Goal: Communication & Community: Answer question/provide support

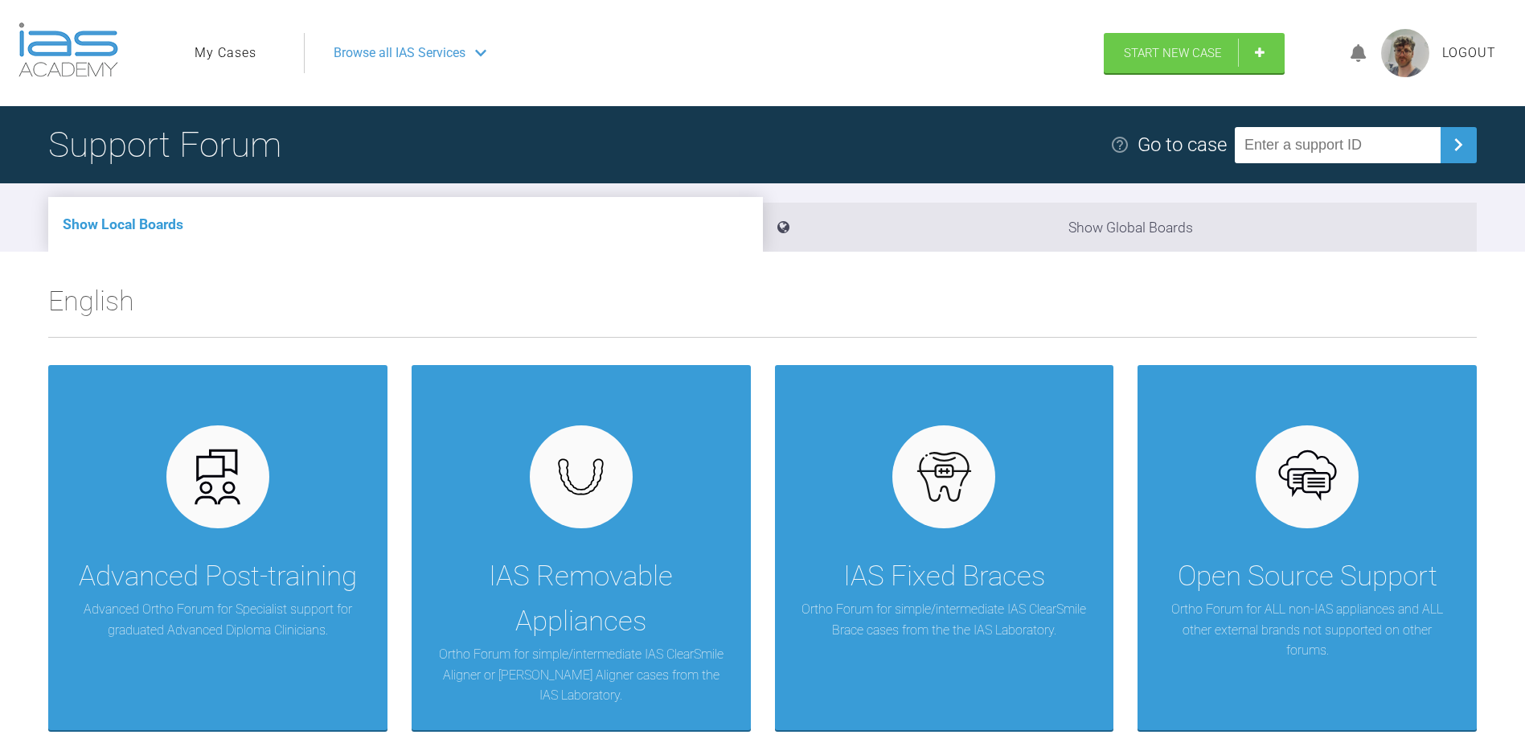
click at [251, 43] on link "My Cases" at bounding box center [226, 53] width 62 height 21
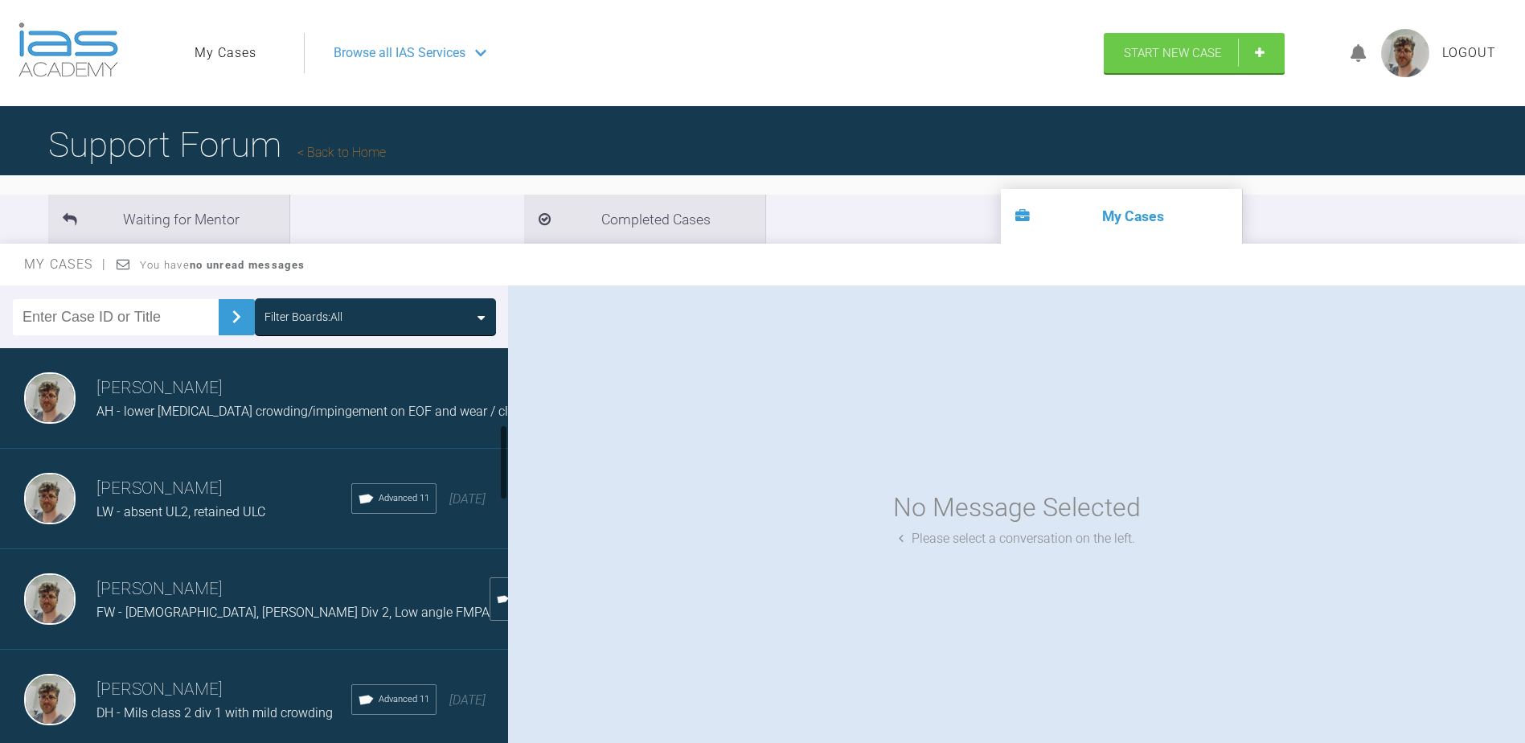
scroll to position [563, 0]
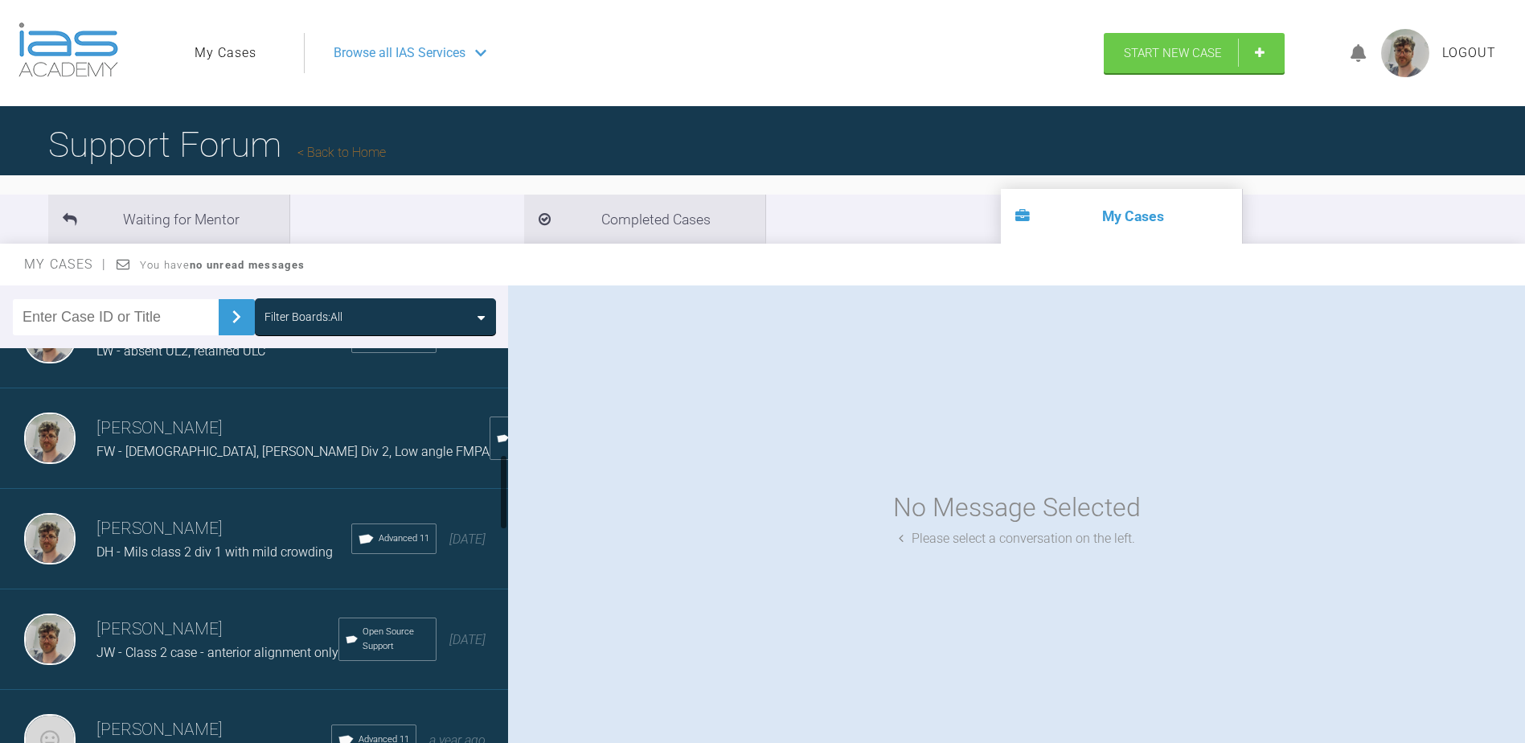
click at [219, 552] on span "DH - Mils class 2 div 1 with mild crowding" at bounding box center [214, 551] width 236 height 15
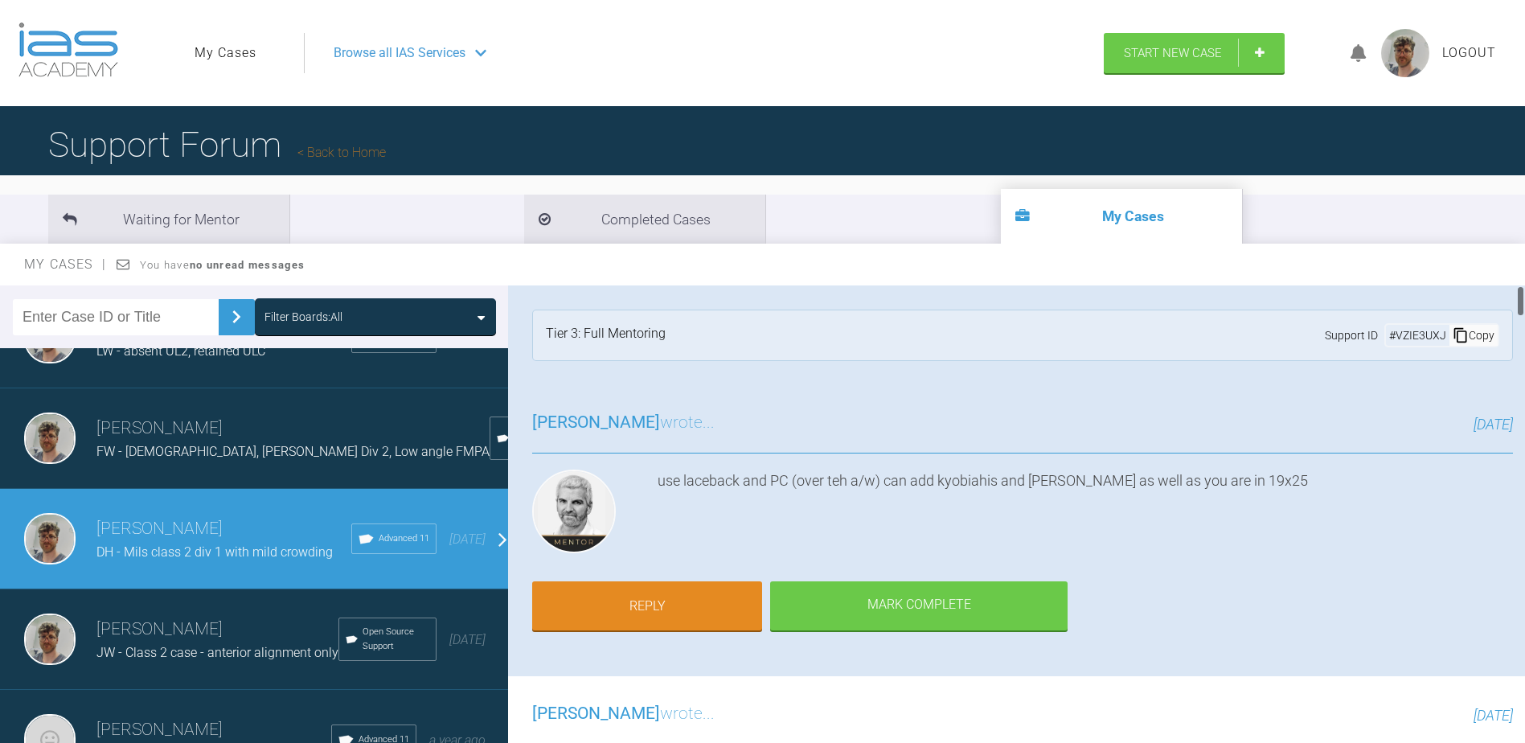
scroll to position [80, 0]
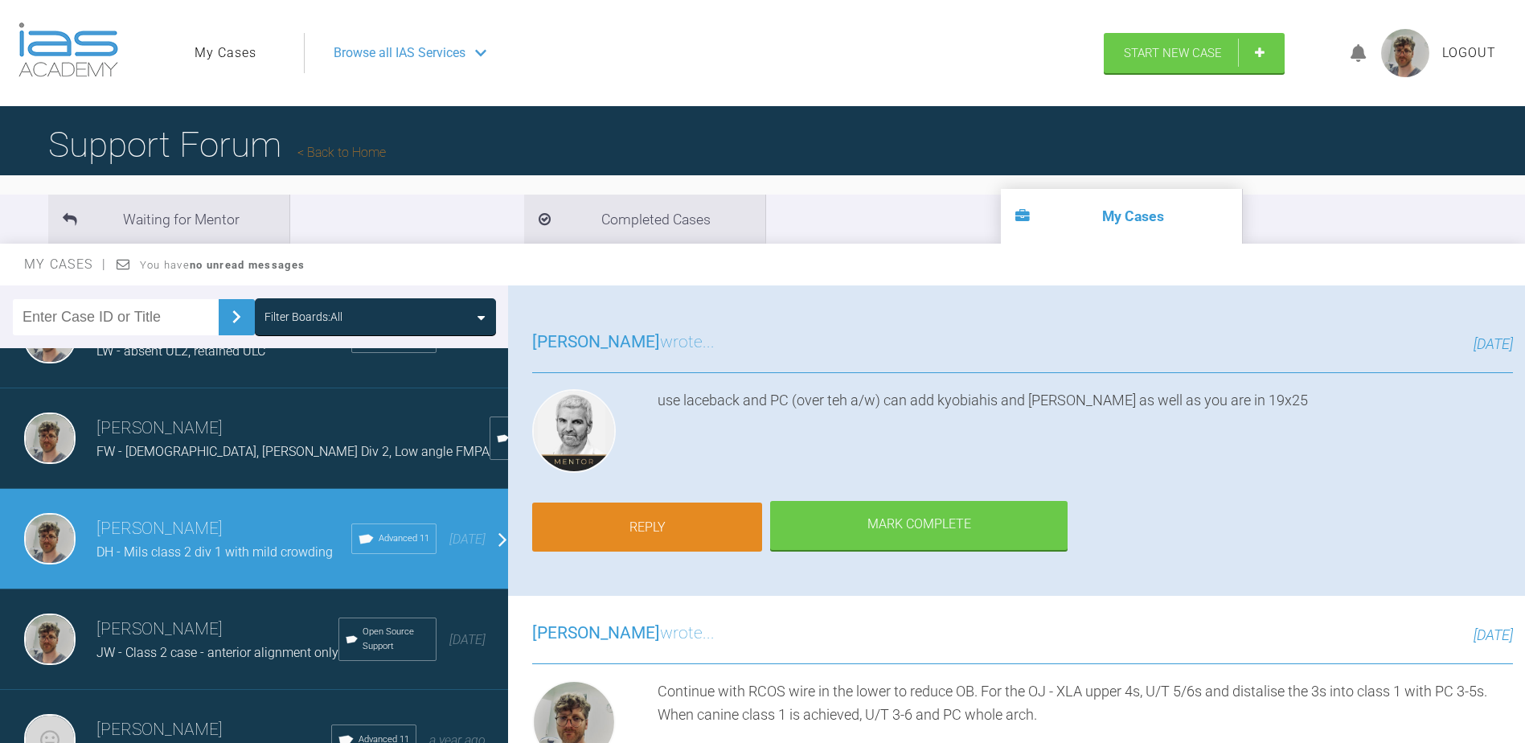
click at [699, 502] on link "Reply" at bounding box center [647, 527] width 230 height 50
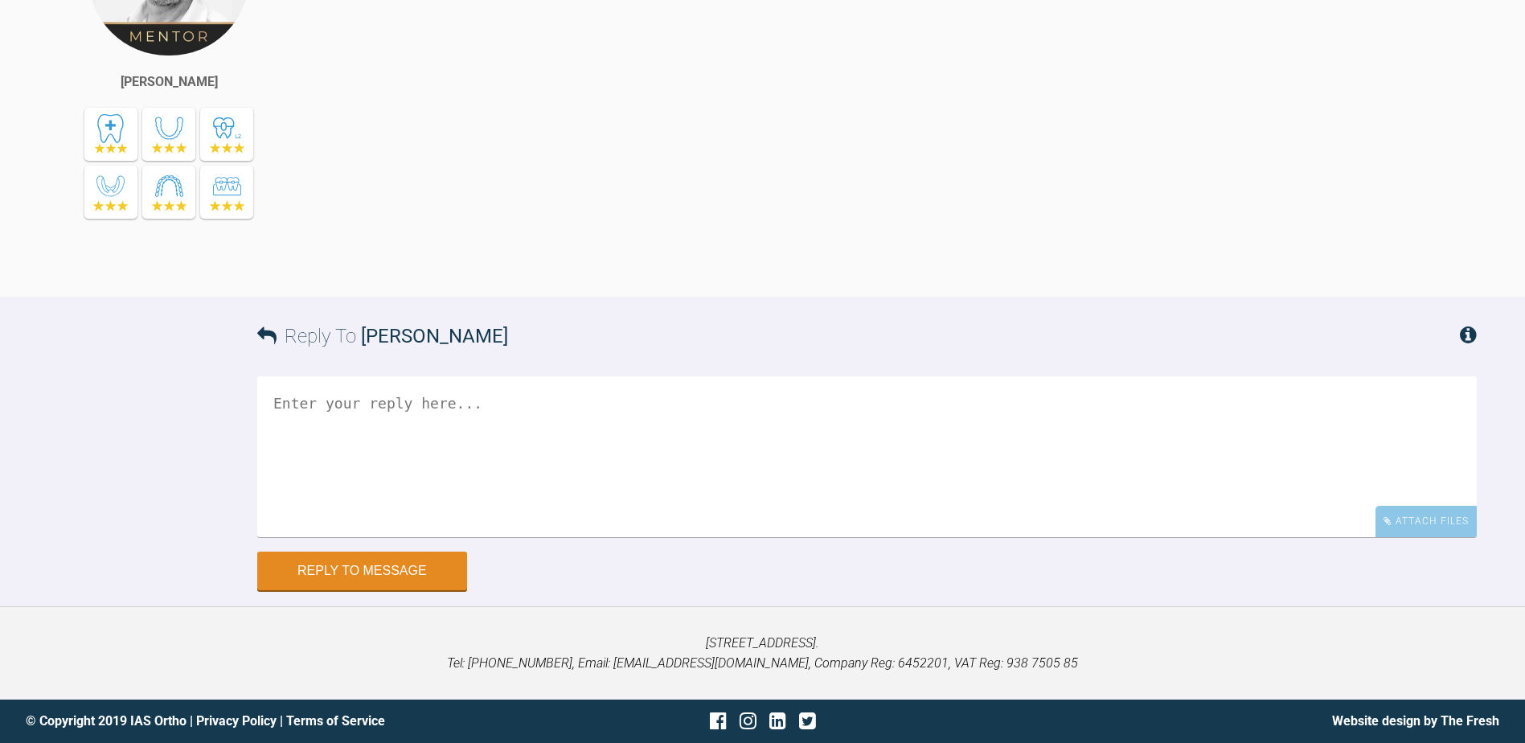
scroll to position [18105, 0]
click at [509, 446] on textarea at bounding box center [866, 456] width 1219 height 161
click at [1432, 515] on div "Attach Files" at bounding box center [1425, 521] width 101 height 31
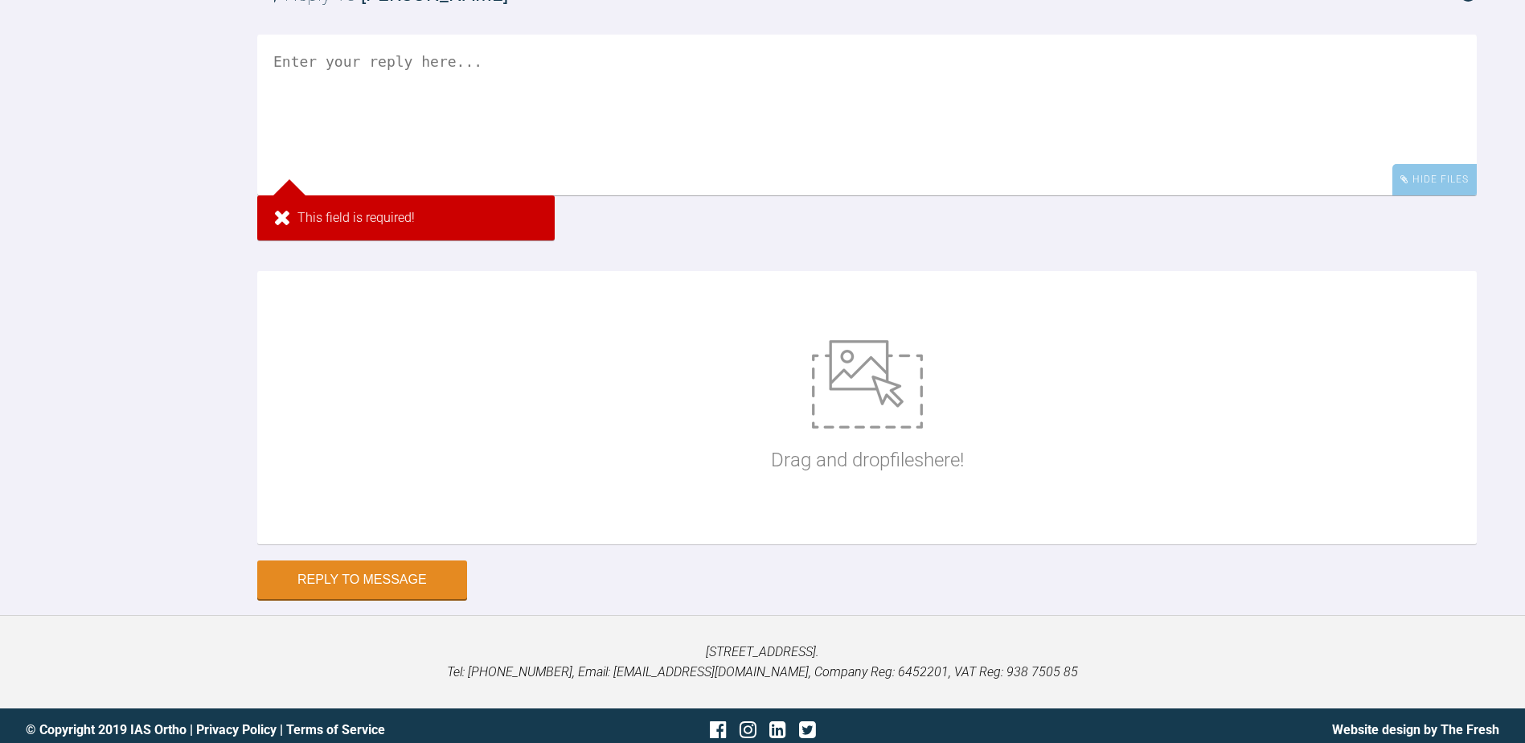
click at [678, 195] on textarea at bounding box center [866, 115] width 1219 height 161
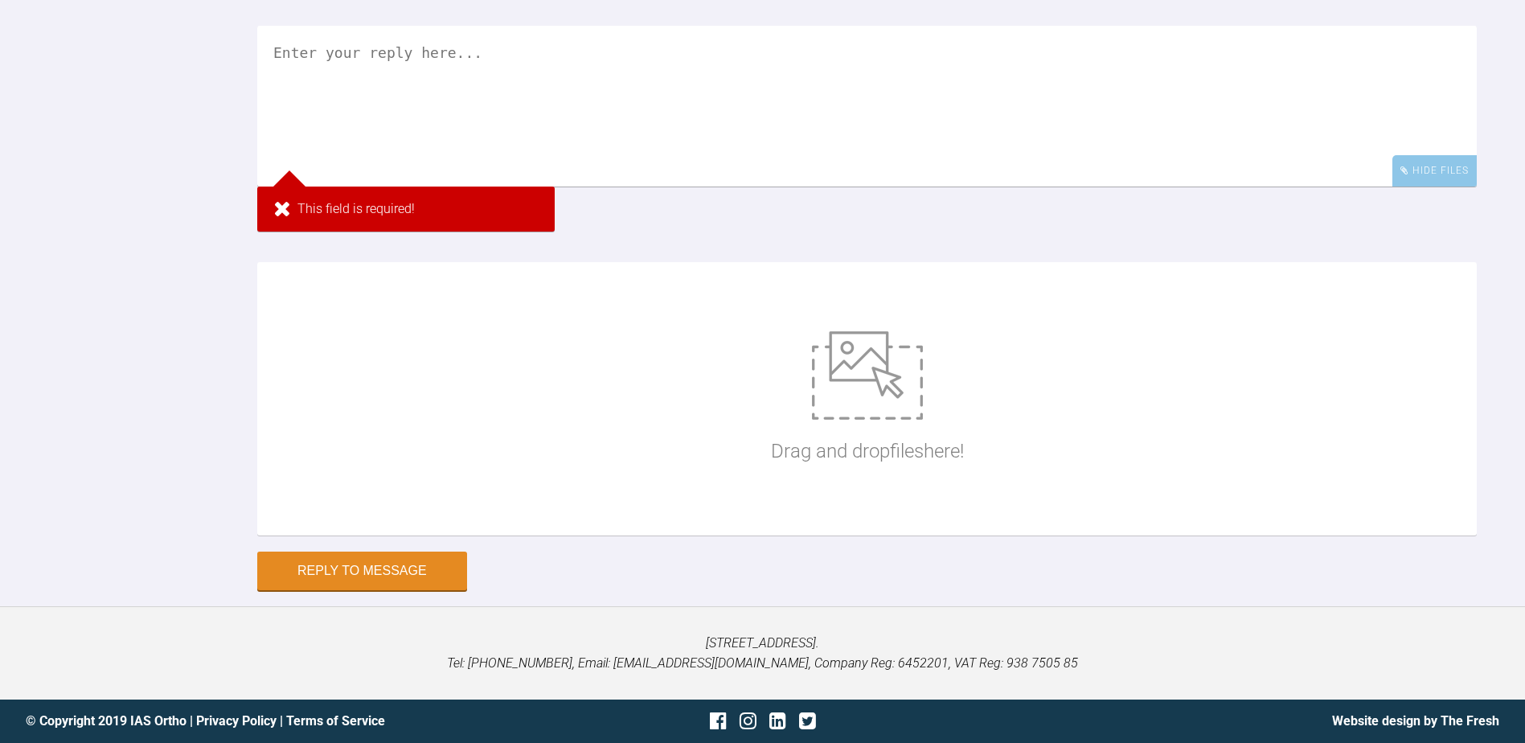
scroll to position [18455, 0]
click at [712, 432] on div "Drag and drop files here!" at bounding box center [866, 398] width 1219 height 273
type input "C:\fakepath\DSC_0401.JPG"
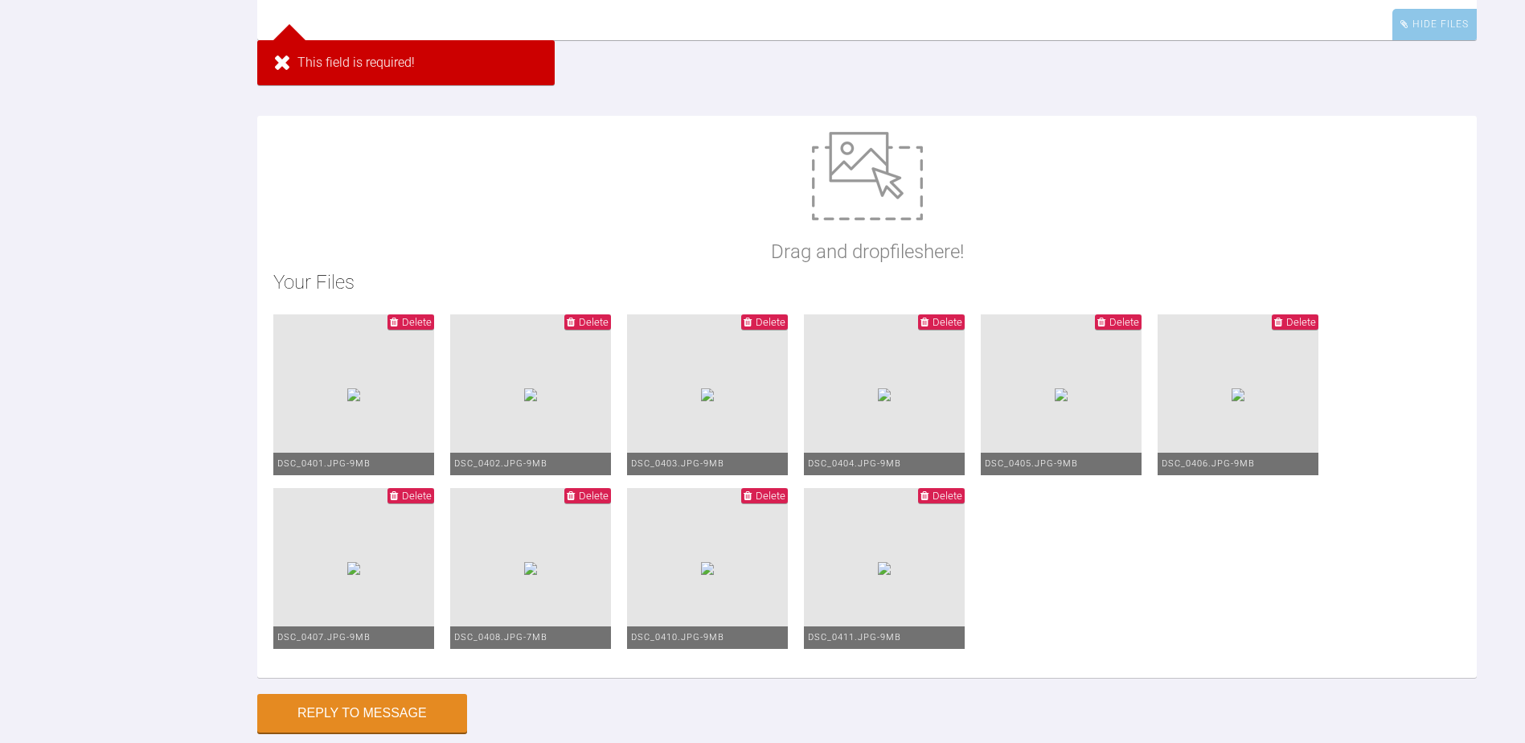
scroll to position [18114, 0]
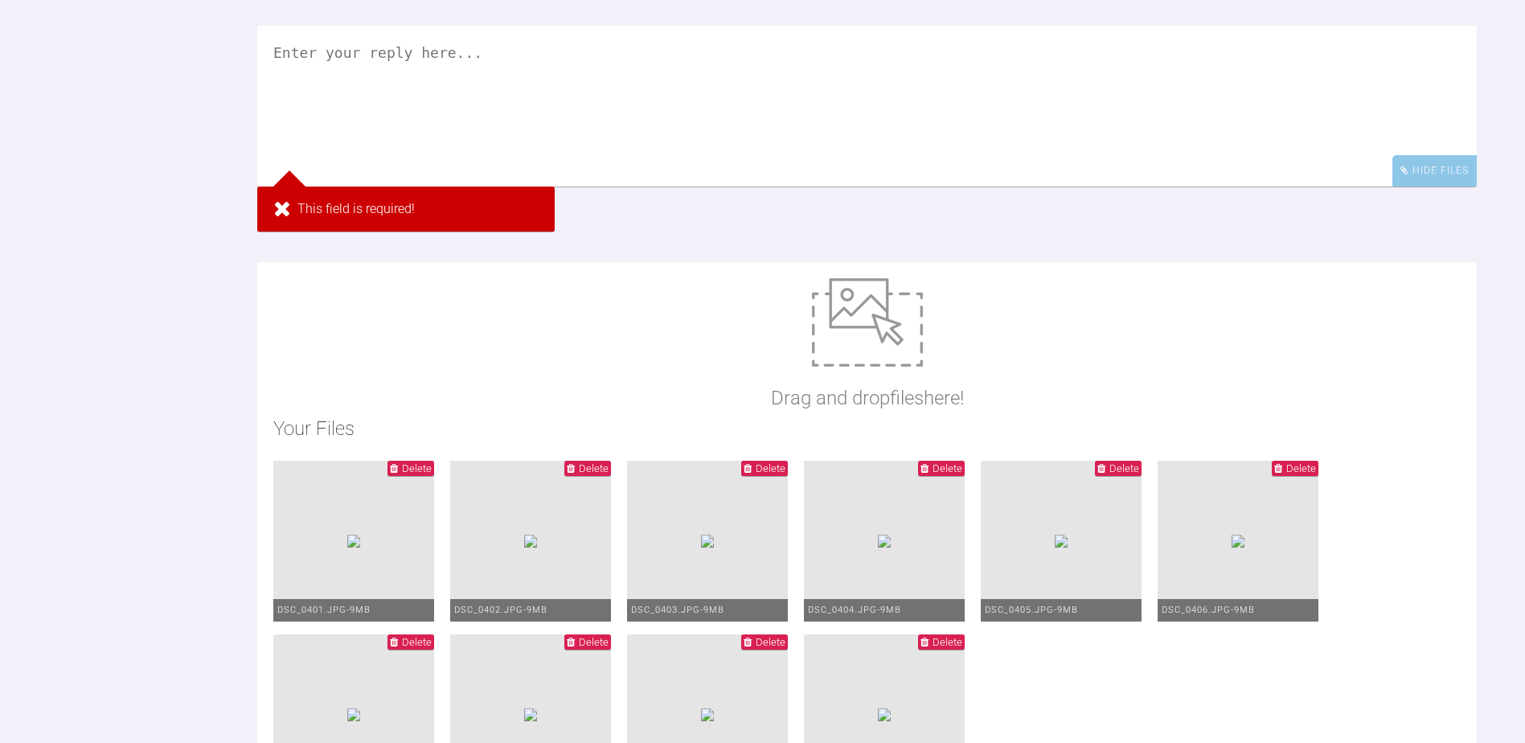
click at [566, 186] on textarea at bounding box center [866, 106] width 1219 height 161
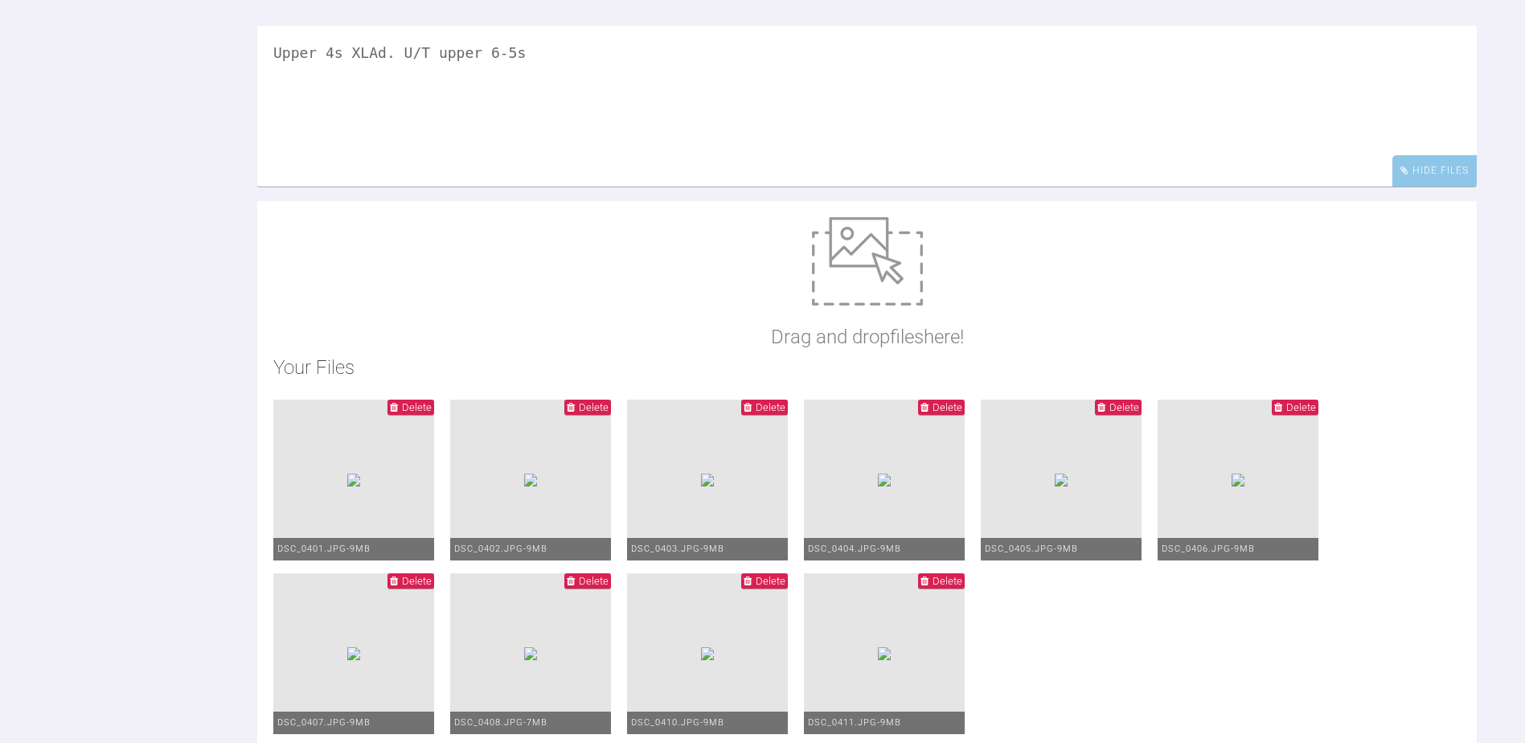
click at [565, 186] on textarea "Upper 4s XLAd. U/T upper 6-5s" at bounding box center [866, 106] width 1219 height 161
click at [373, 186] on textarea "Upper 4s XLAd. U/T upper 6-5s" at bounding box center [866, 106] width 1219 height 161
click at [543, 186] on textarea "Upper 4s XLA'd. U/T upper 6-5s" at bounding box center [866, 106] width 1219 height 161
click at [379, 186] on textarea "Upper 4s XLA'd. U/T upper 6-5s" at bounding box center [866, 106] width 1219 height 161
click at [378, 186] on textarea "Upper 4s XLA'd. U/T upper 6-5s" at bounding box center [866, 106] width 1219 height 161
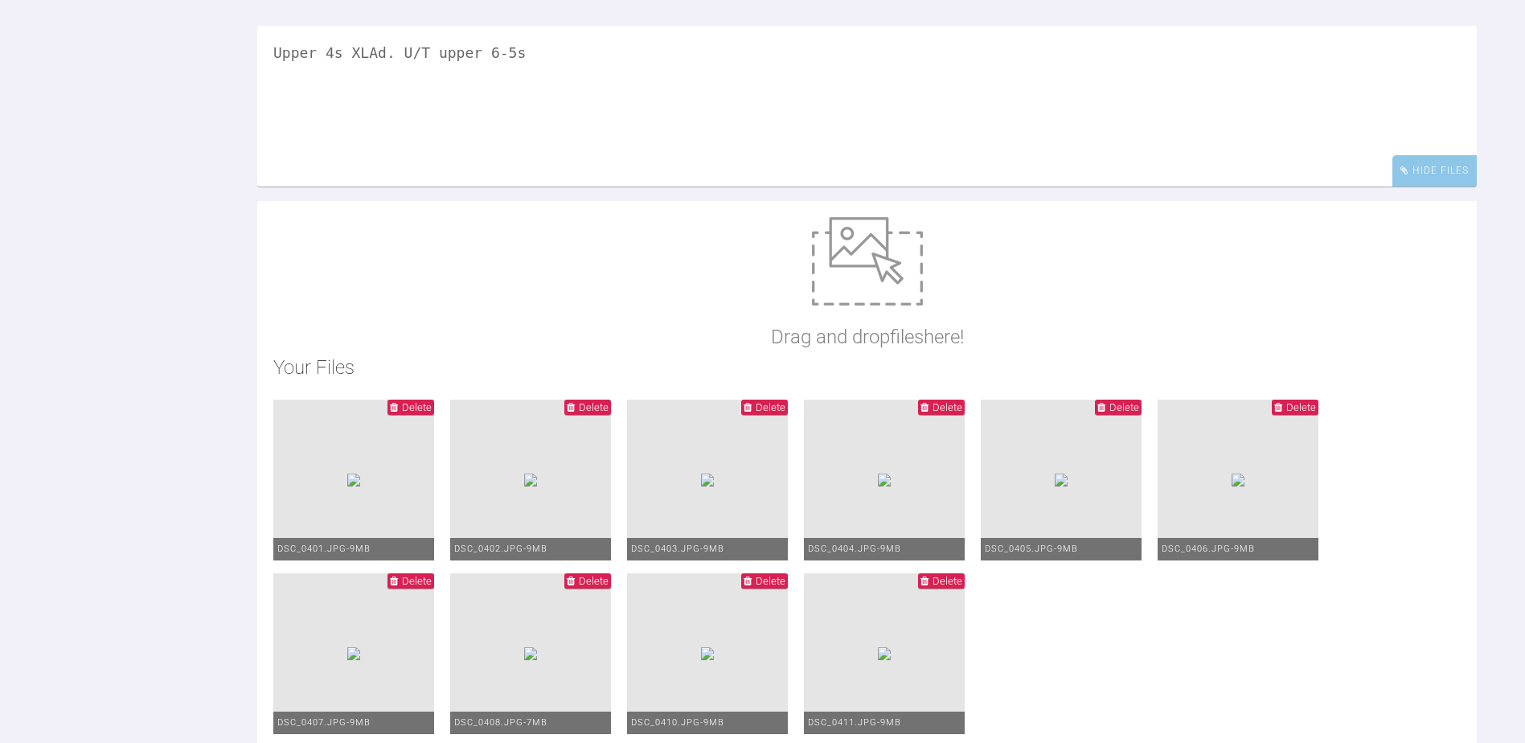
click at [584, 186] on textarea "Upper 4s XLAd. U/T upper 6-5s" at bounding box center [866, 106] width 1219 height 161
click at [562, 186] on textarea "Upper 4s XLAd. U/T upper 6-5s" at bounding box center [866, 106] width 1219 height 161
click at [522, 186] on textarea "Upper 4s XLAd. U/T upper 6-5s. 19x25 wire. PC Upper 3-5s over the wire." at bounding box center [866, 106] width 1219 height 161
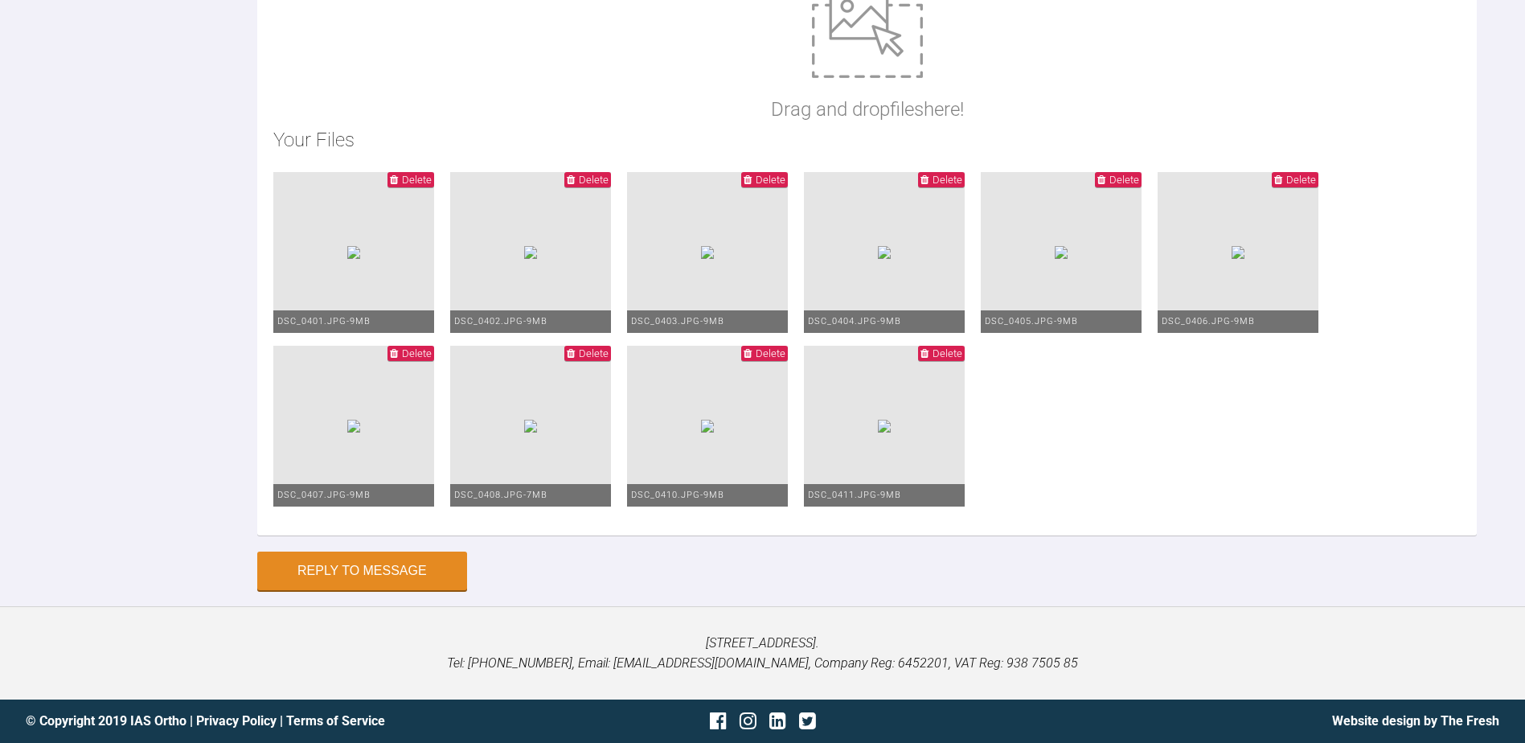
scroll to position [18696, 0]
type textarea "Upper 4s XLAd. U/T upper 6-5s. [PERSON_NAME]'s upper 3s. 19x25 wire. PC Upper 3…"
click at [410, 592] on button "Reply to Message" at bounding box center [362, 572] width 210 height 39
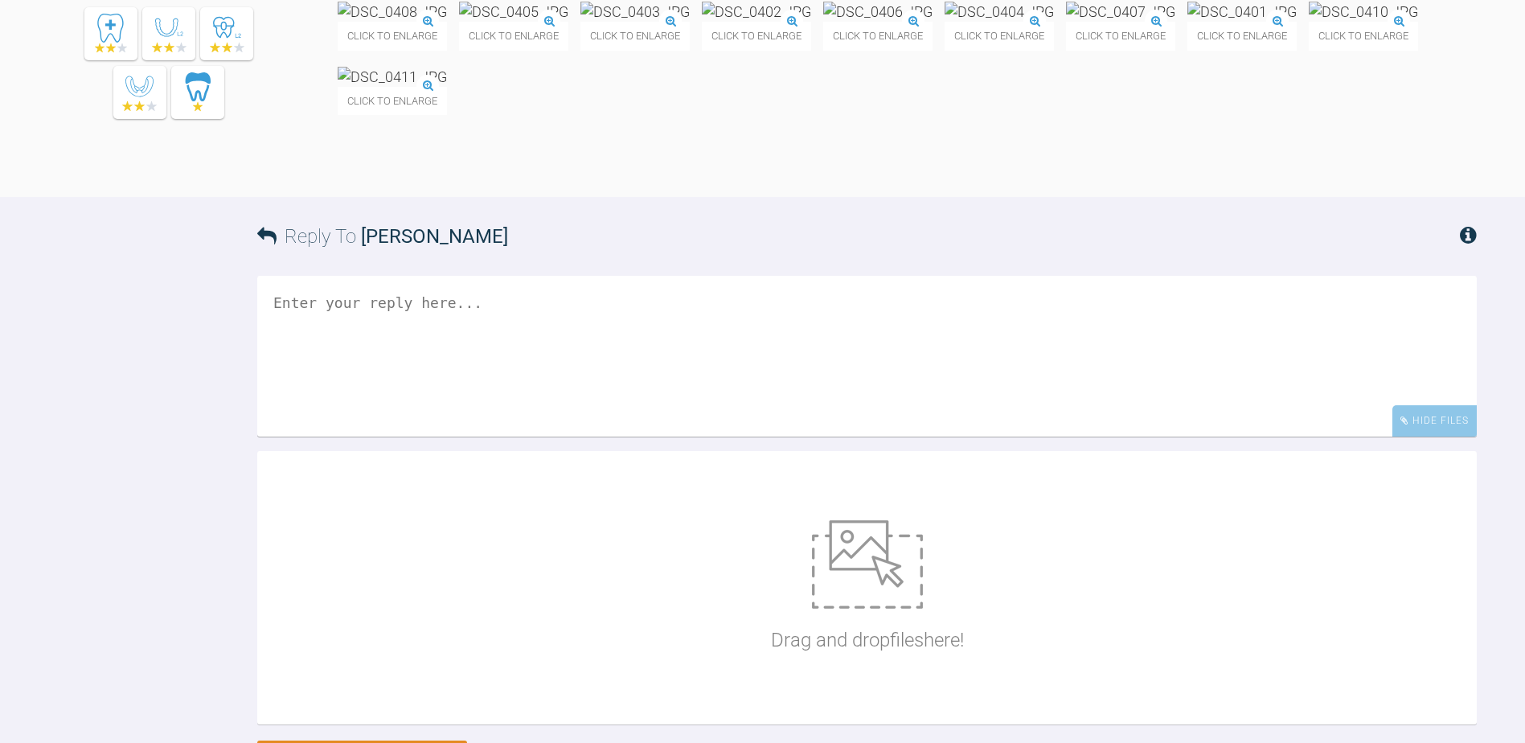
scroll to position [18308, 0]
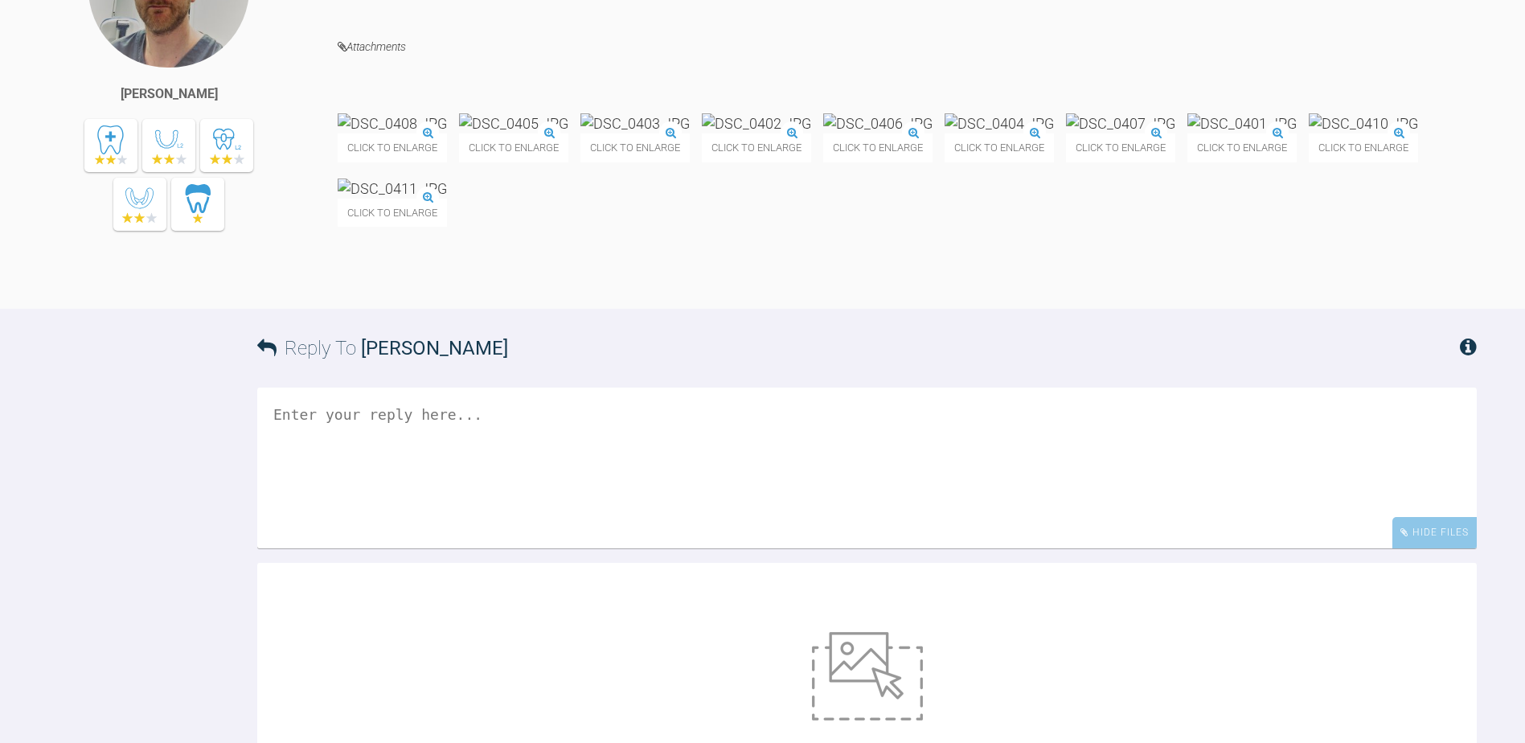
click at [1054, 133] on img at bounding box center [998, 123] width 109 height 20
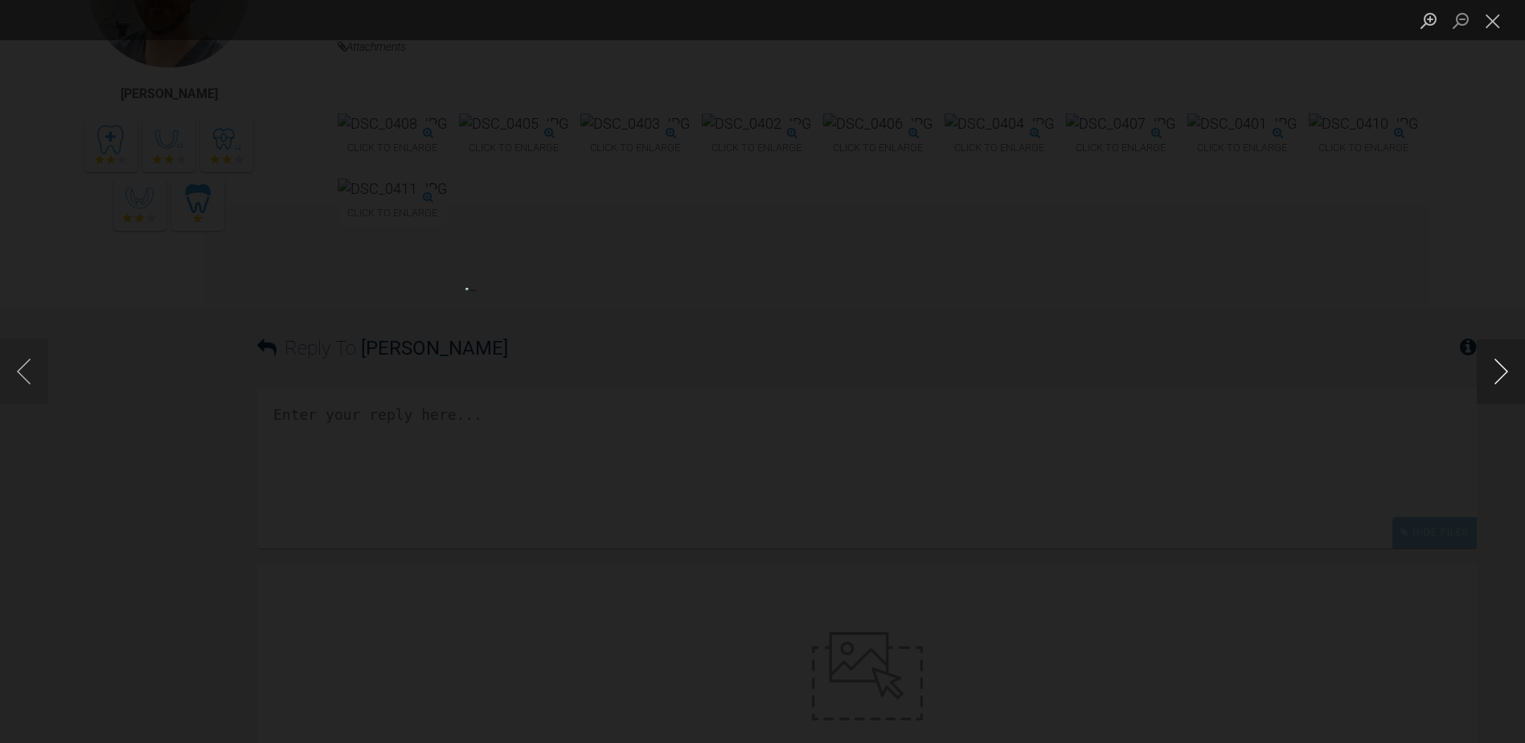
click at [1498, 386] on button "Next image" at bounding box center [1501, 371] width 48 height 64
click at [31, 383] on button "Previous image" at bounding box center [24, 371] width 48 height 64
click at [31, 386] on button "Previous image" at bounding box center [24, 371] width 48 height 64
click at [32, 388] on button "Previous image" at bounding box center [24, 371] width 48 height 64
click at [1495, 31] on button "Close lightbox" at bounding box center [1493, 20] width 32 height 28
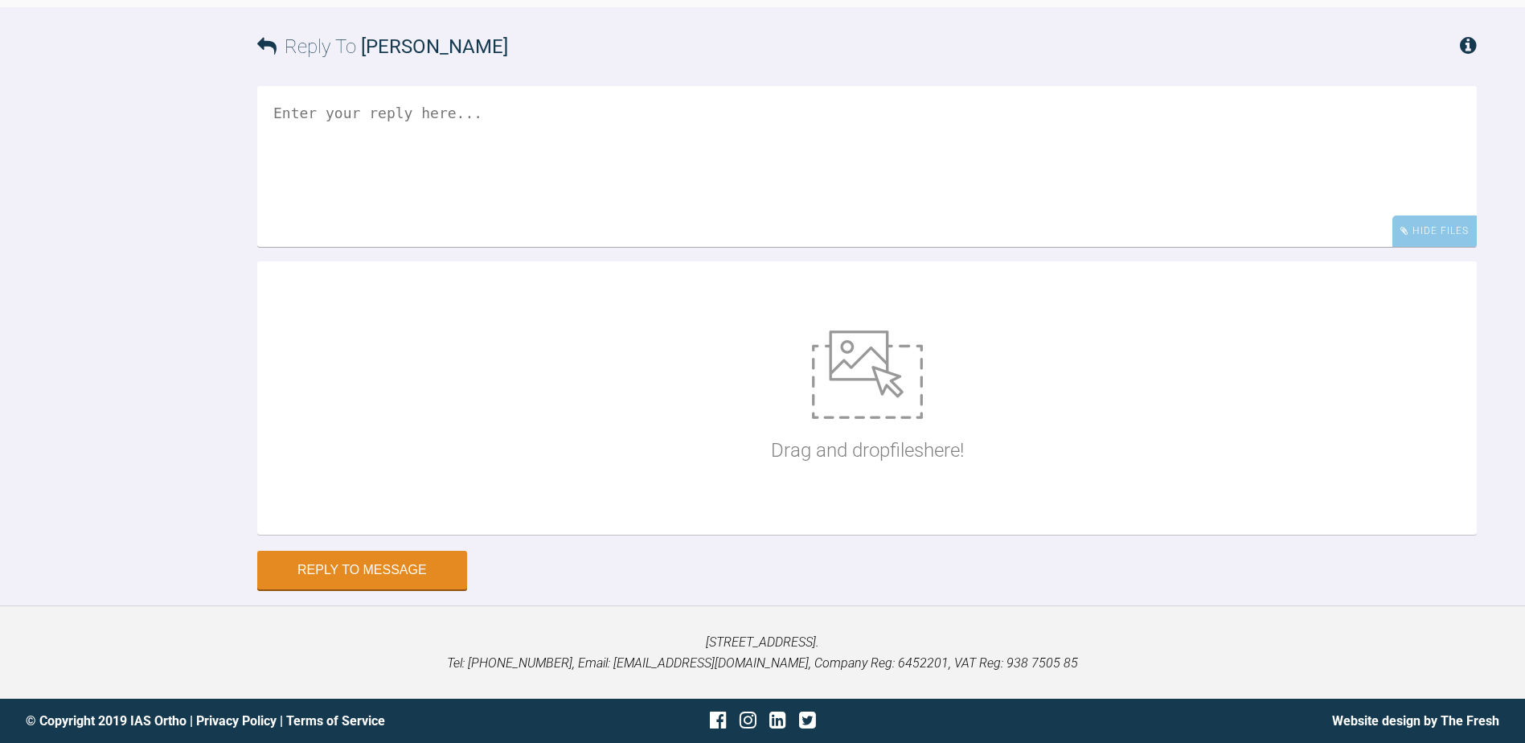
scroll to position [18468, 0]
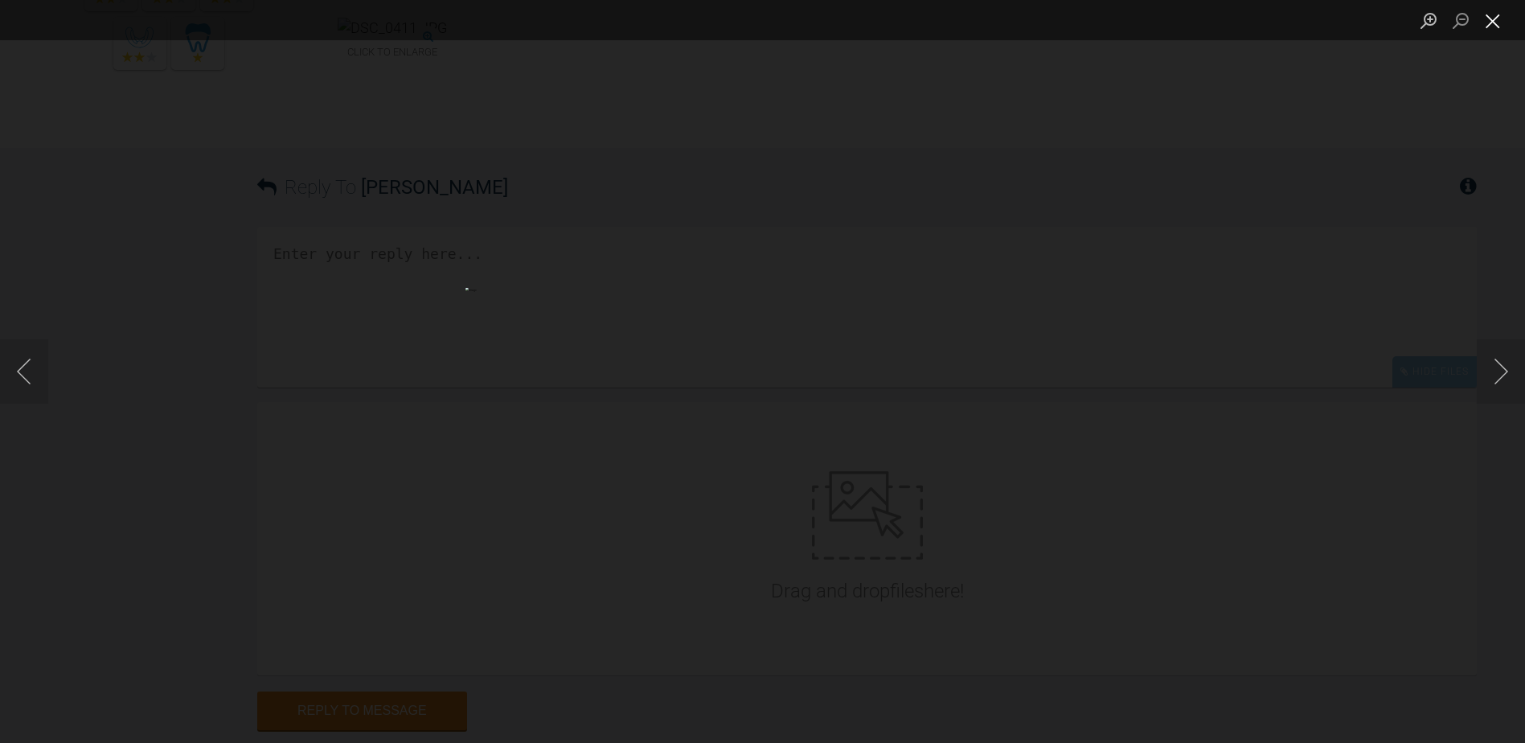
click at [1504, 21] on button "Close lightbox" at bounding box center [1493, 20] width 32 height 28
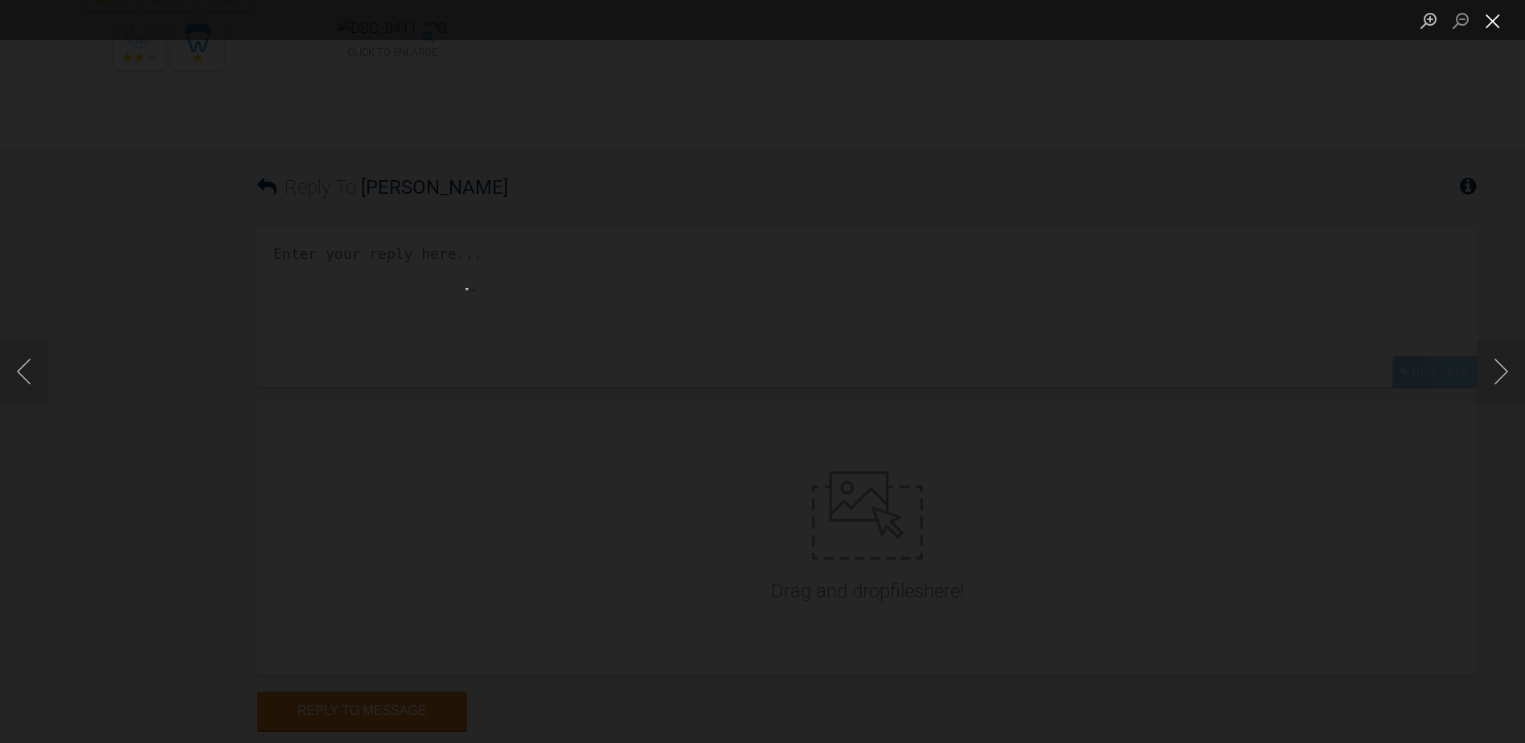
click at [1500, 24] on button "Close lightbox" at bounding box center [1493, 20] width 32 height 28
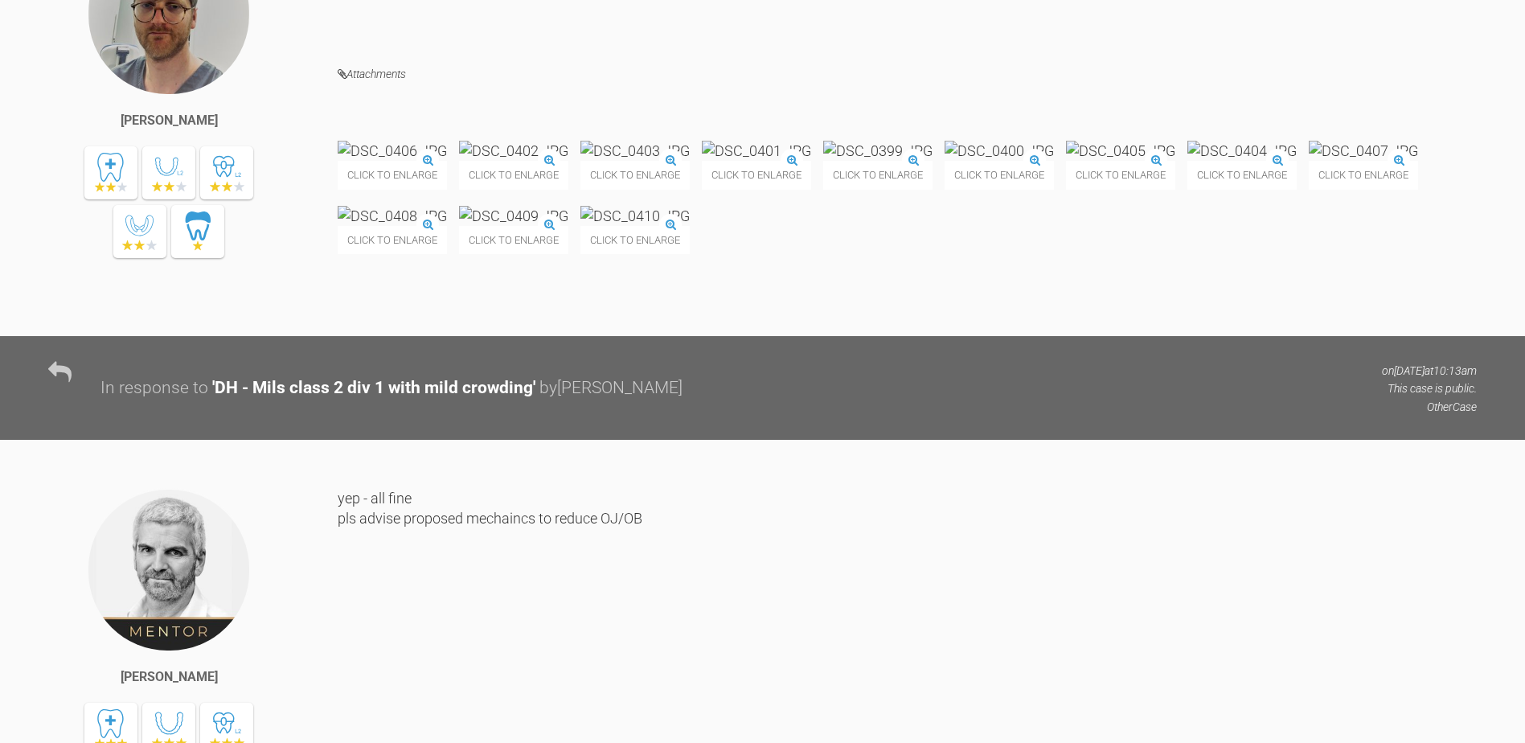
scroll to position [16137, 0]
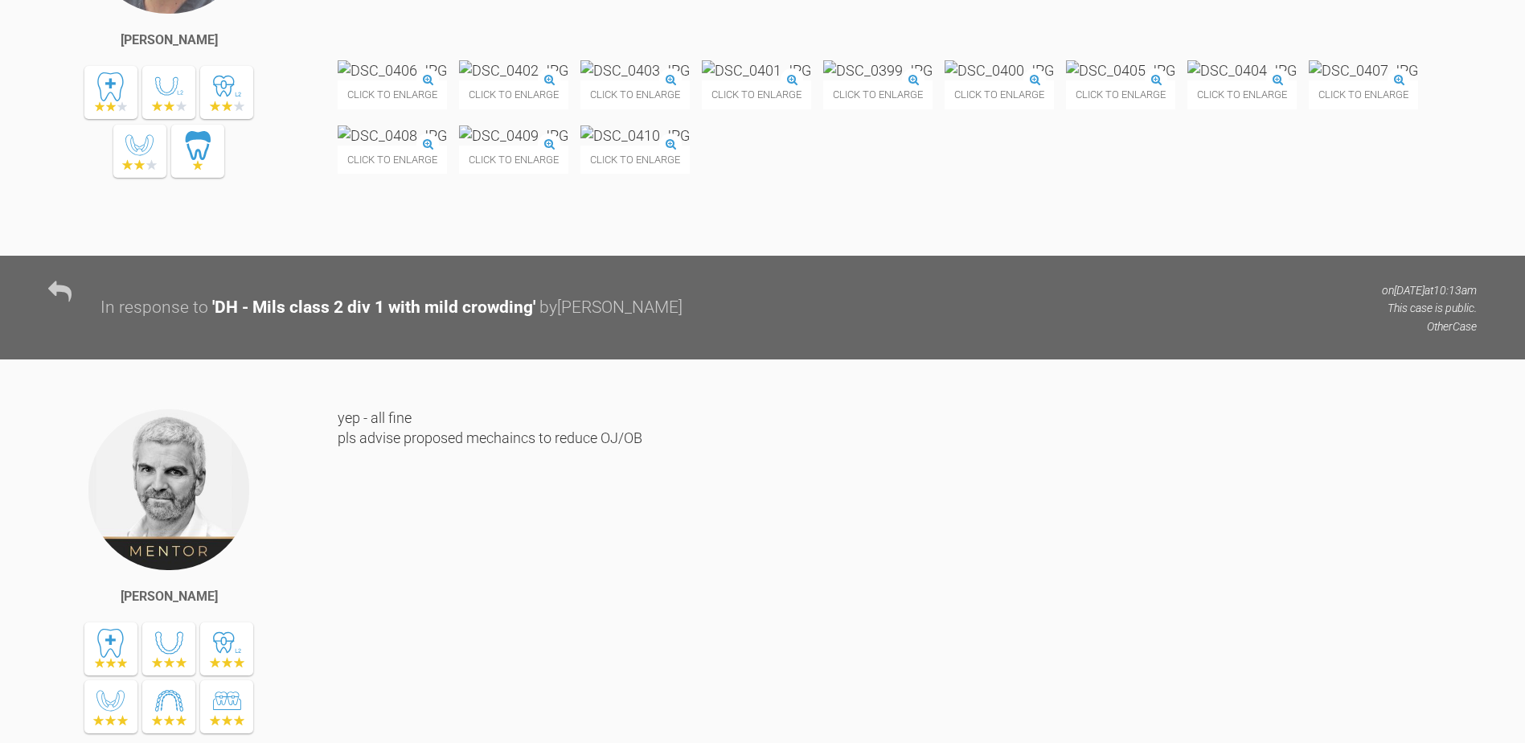
click at [932, 80] on img at bounding box center [877, 70] width 109 height 20
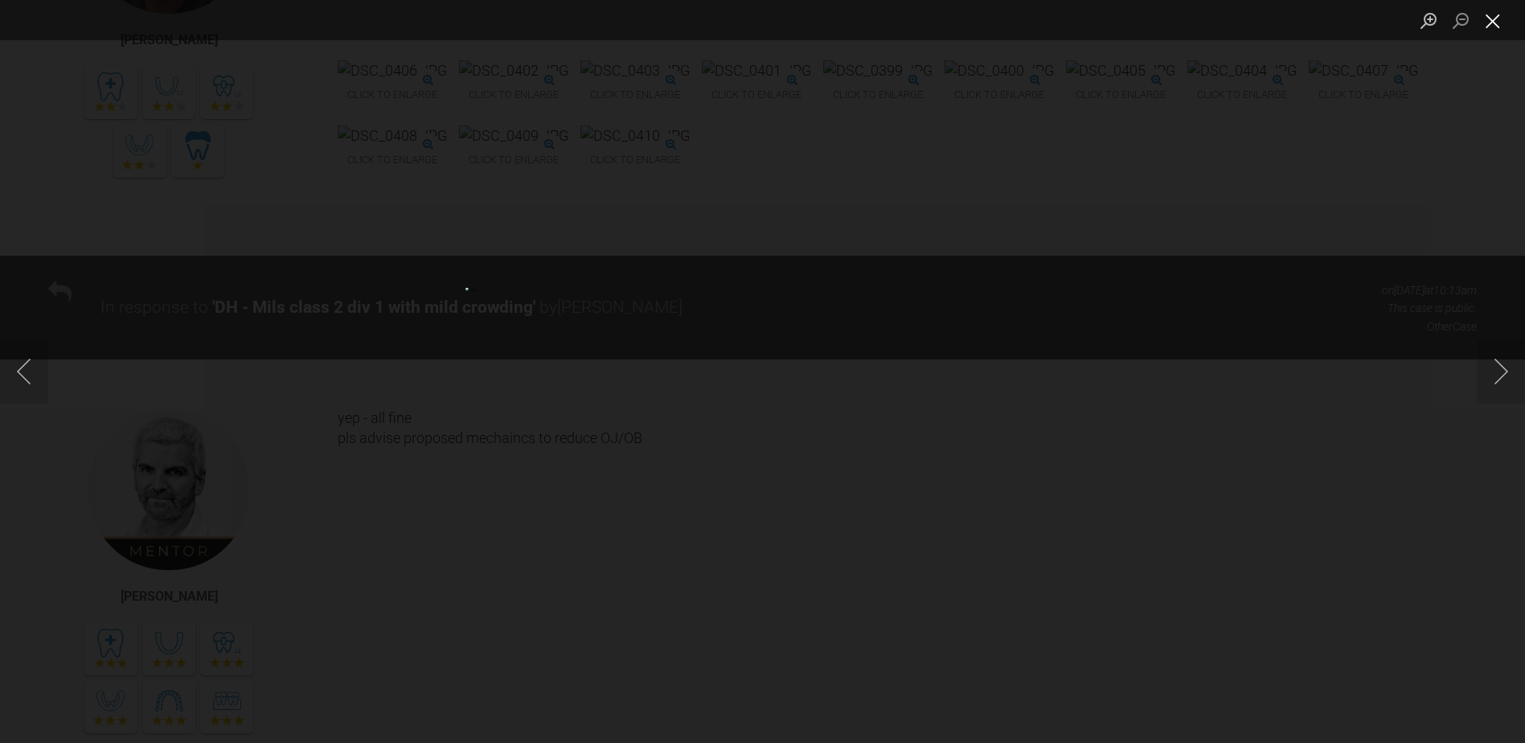
click at [1504, 31] on button "Close lightbox" at bounding box center [1493, 20] width 32 height 28
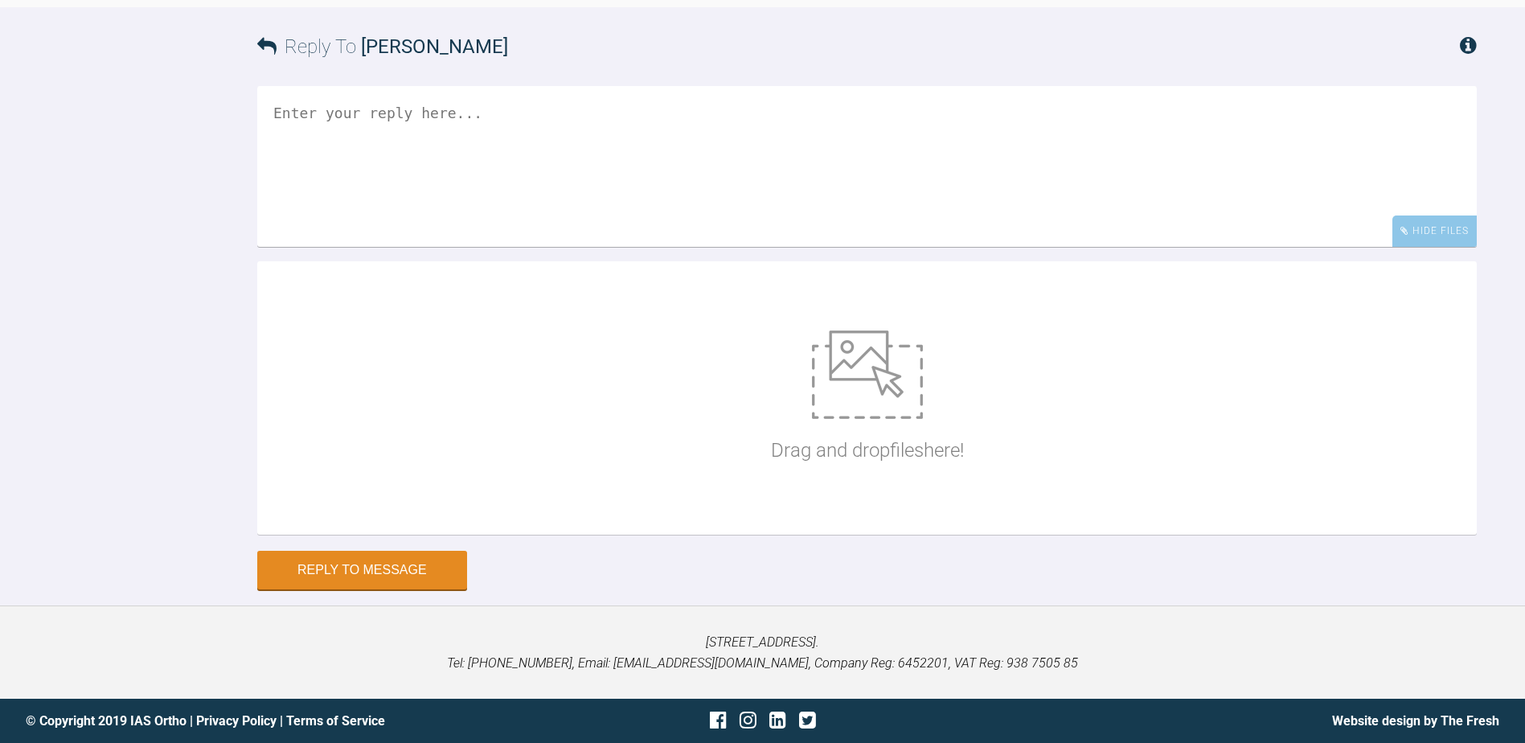
scroll to position [18951, 0]
click at [478, 170] on textarea at bounding box center [866, 166] width 1219 height 161
type textarea "."
type textarea "Do you think keep the lower RCOS wire or go back to standard 19x25 SS?"
click at [358, 581] on button "Reply to Message" at bounding box center [362, 571] width 210 height 39
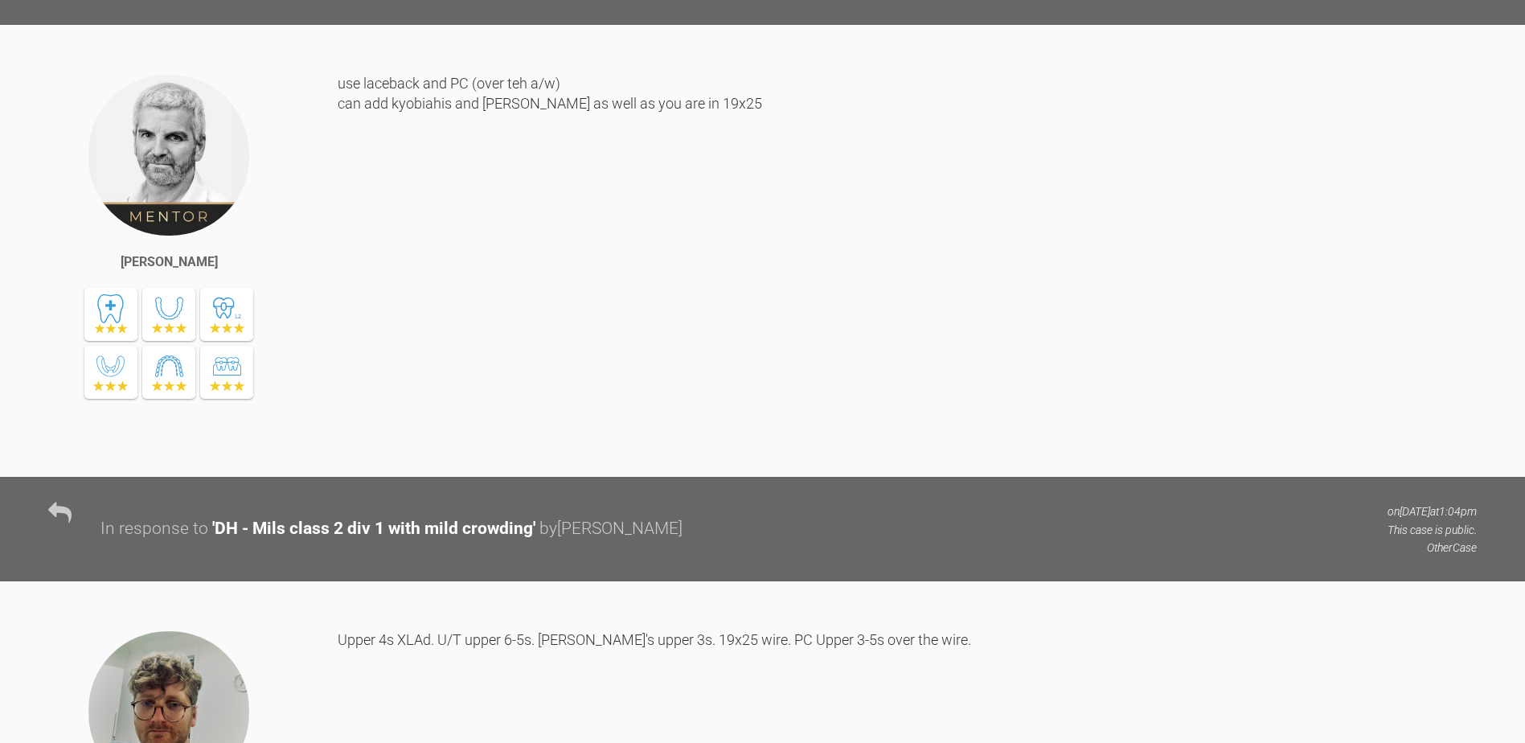
scroll to position [17841, 0]
